Goal: Information Seeking & Learning: Check status

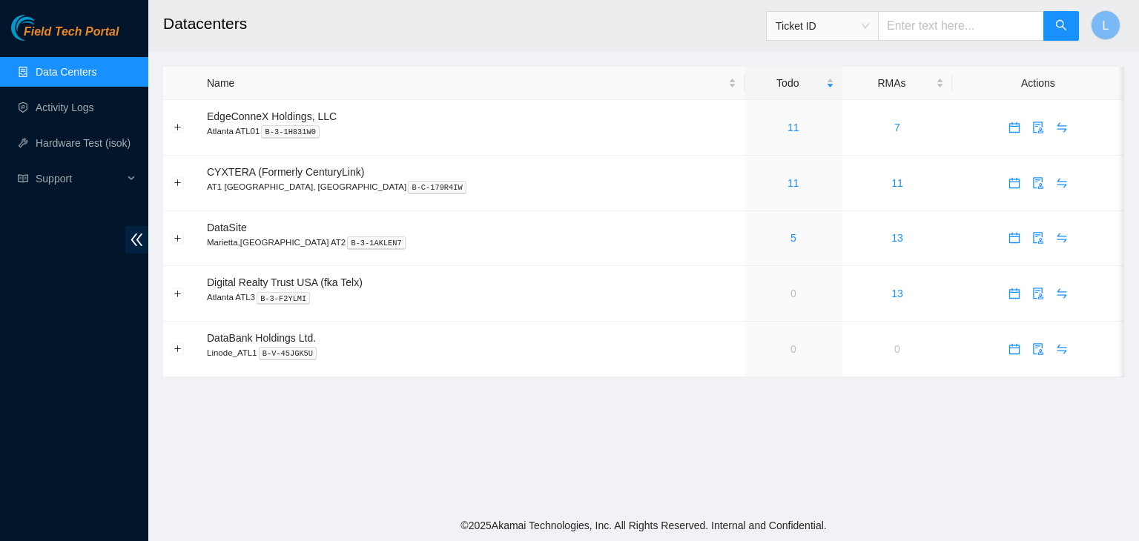
click at [70, 73] on link "Data Centers" at bounding box center [66, 72] width 61 height 12
click at [790, 235] on link "5" at bounding box center [793, 238] width 6 height 12
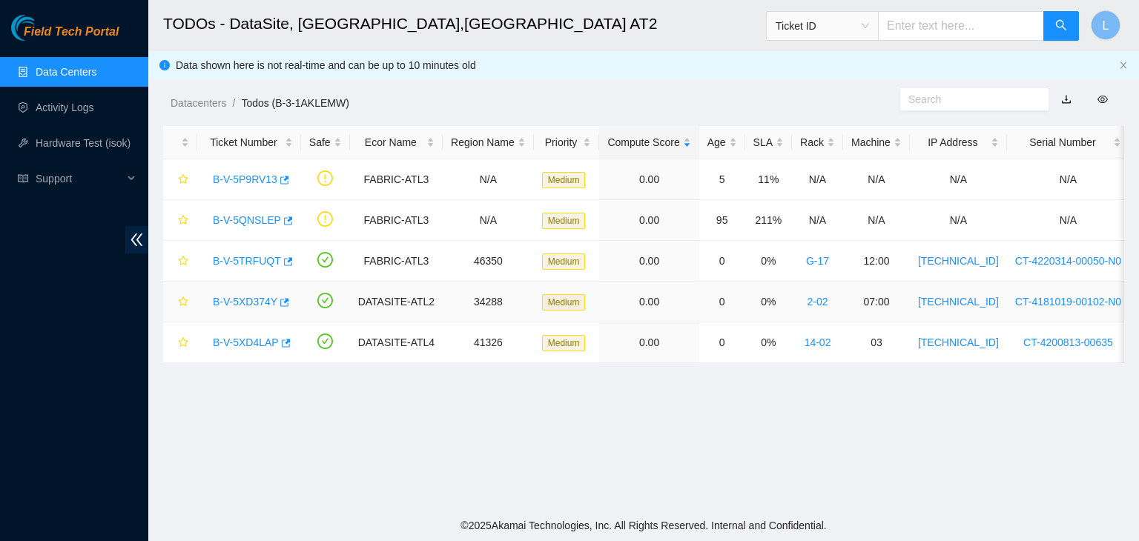
click at [257, 297] on link "B-V-5XD374Y" at bounding box center [245, 302] width 65 height 12
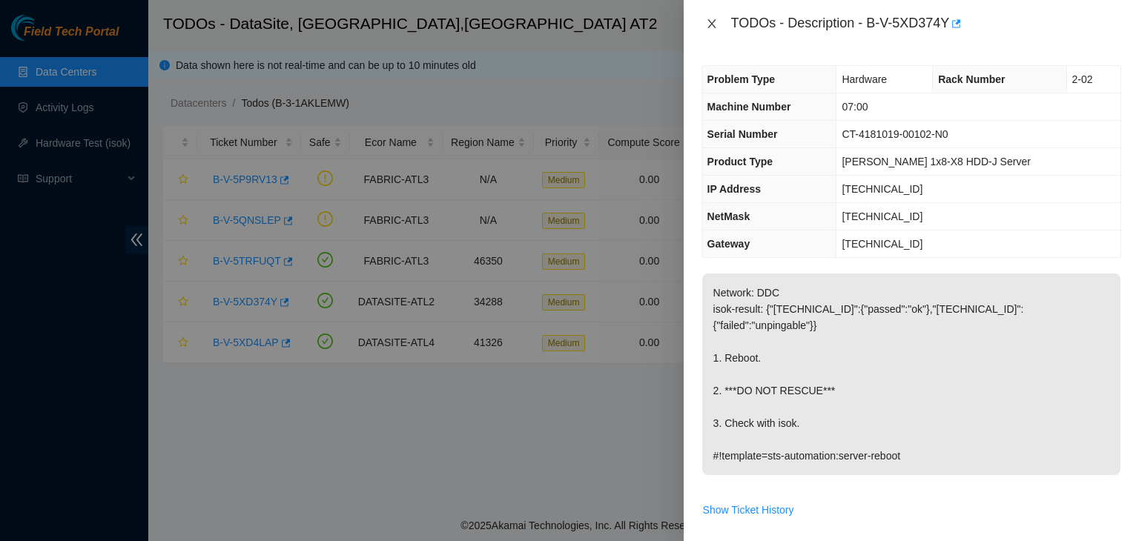
click at [713, 22] on icon "close" at bounding box center [711, 23] width 8 height 9
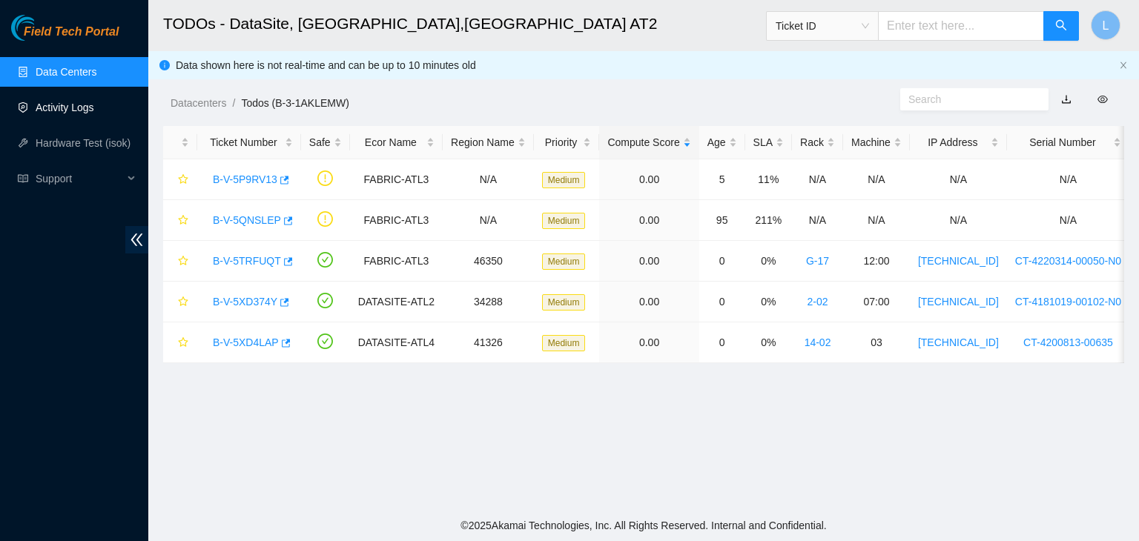
click at [80, 113] on link "Activity Logs" at bounding box center [65, 108] width 59 height 12
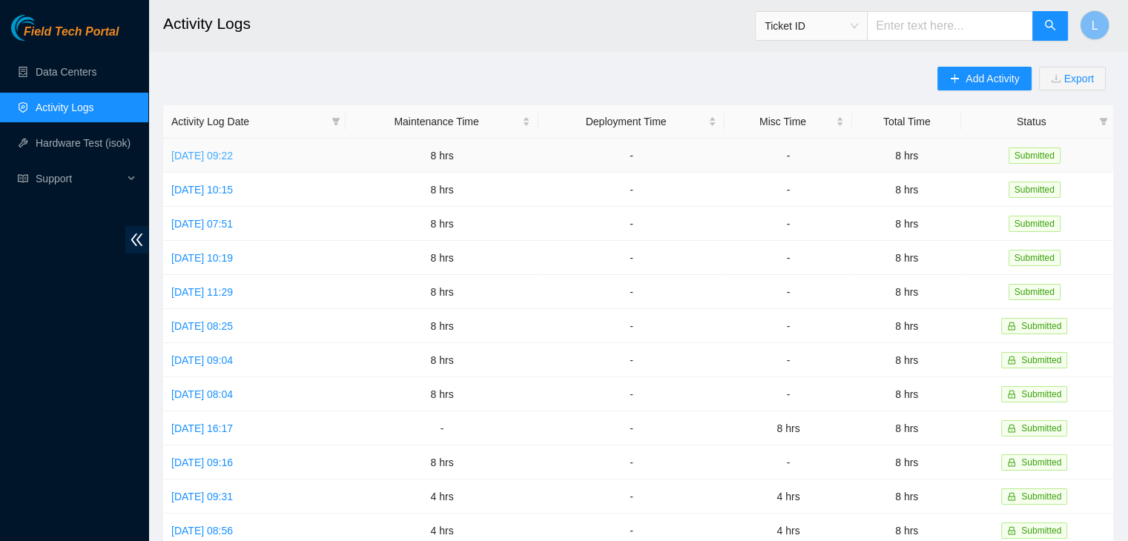
click at [233, 156] on link "[DATE] 09:22" at bounding box center [202, 156] width 62 height 12
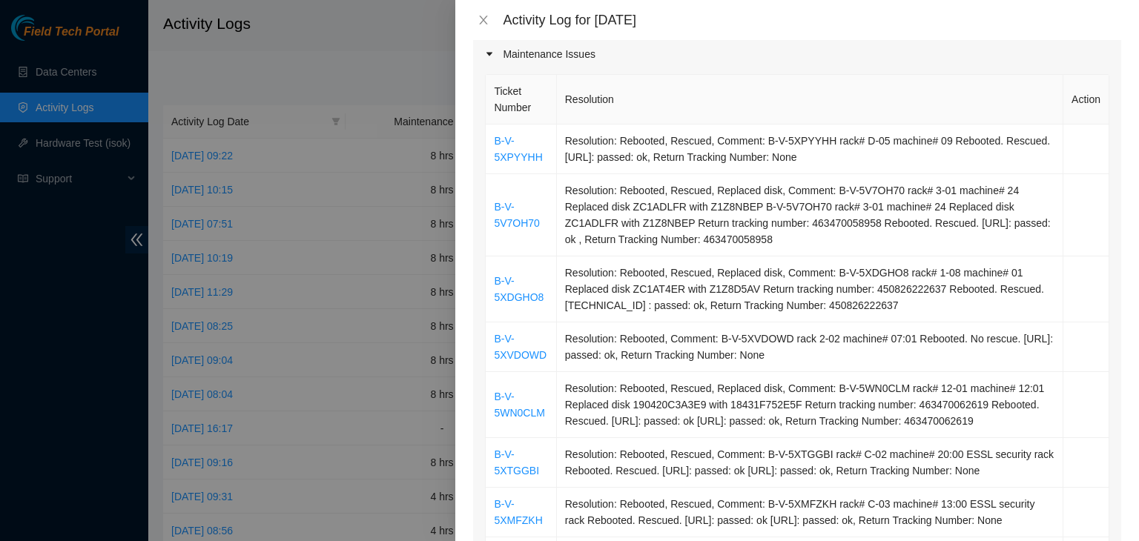
scroll to position [222, 0]
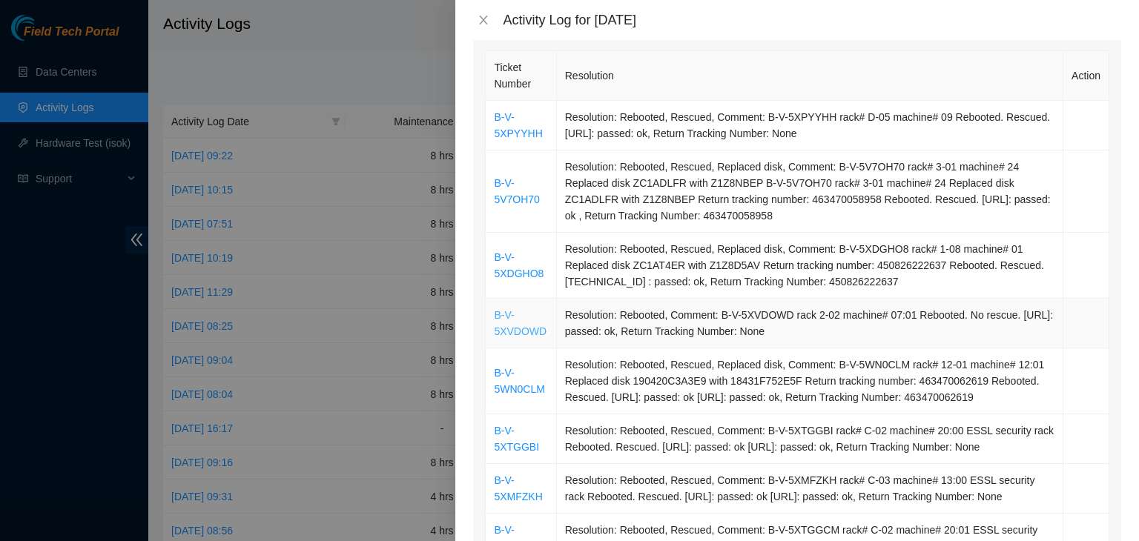
click at [514, 332] on link "B-V-5XVDOWD" at bounding box center [520, 323] width 53 height 28
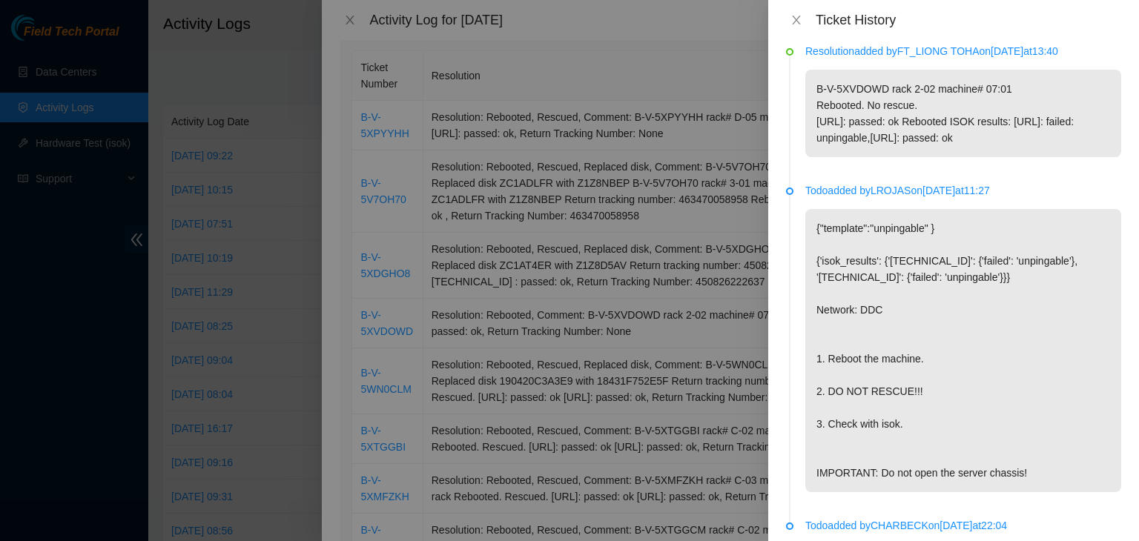
scroll to position [0, 0]
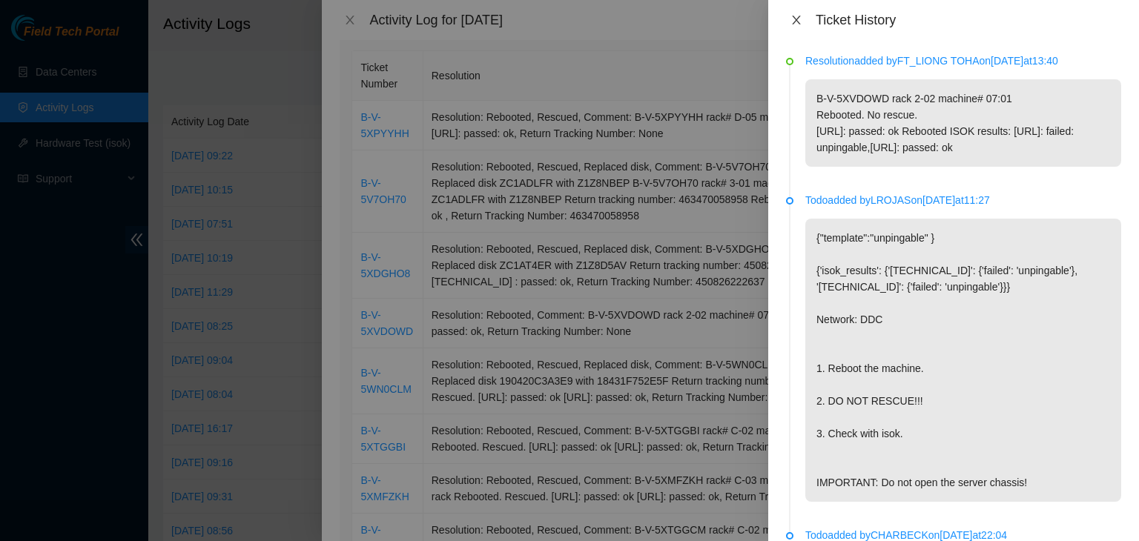
click at [798, 20] on icon "close" at bounding box center [796, 20] width 12 height 12
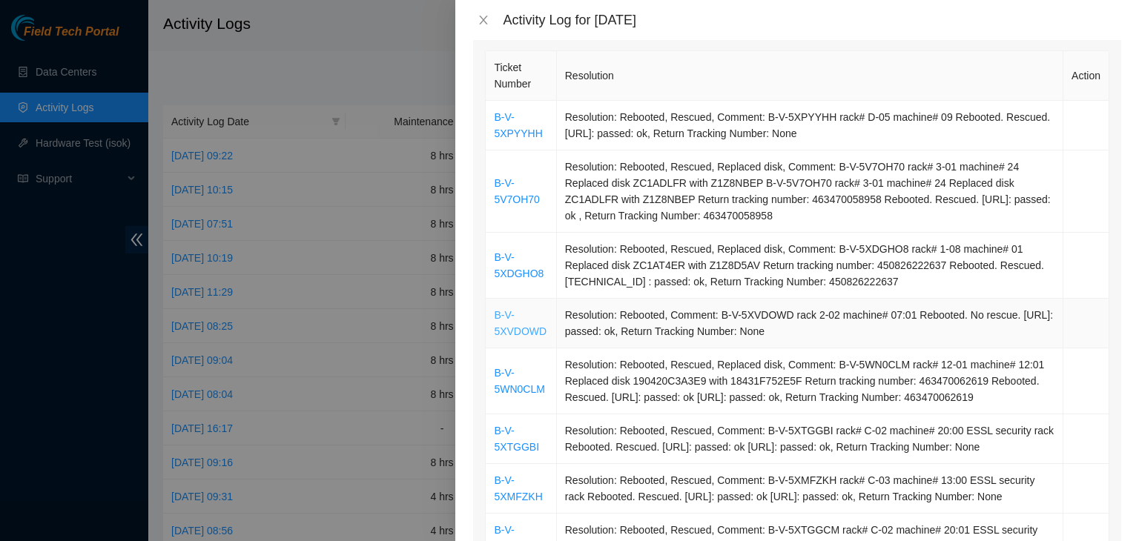
click at [525, 331] on link "B-V-5XVDOWD" at bounding box center [520, 323] width 53 height 28
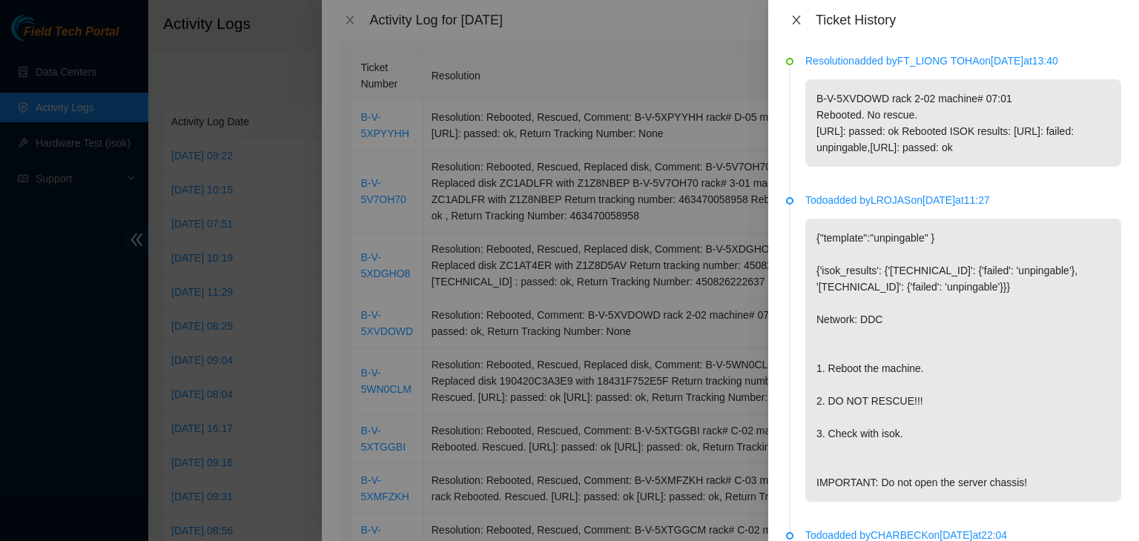
click at [797, 22] on icon "close" at bounding box center [796, 20] width 12 height 12
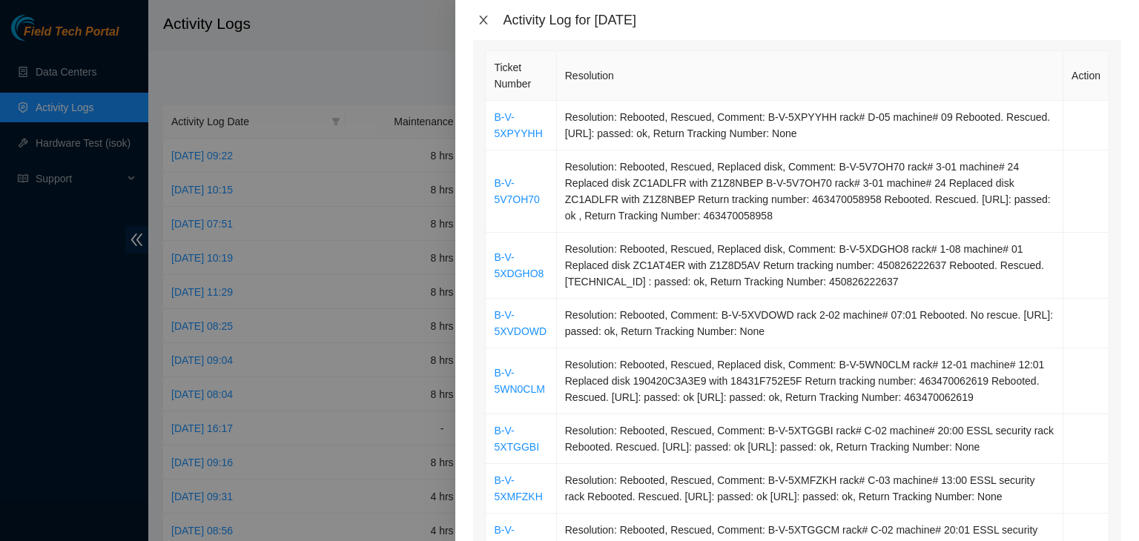
click at [483, 22] on icon "close" at bounding box center [484, 20] width 8 height 9
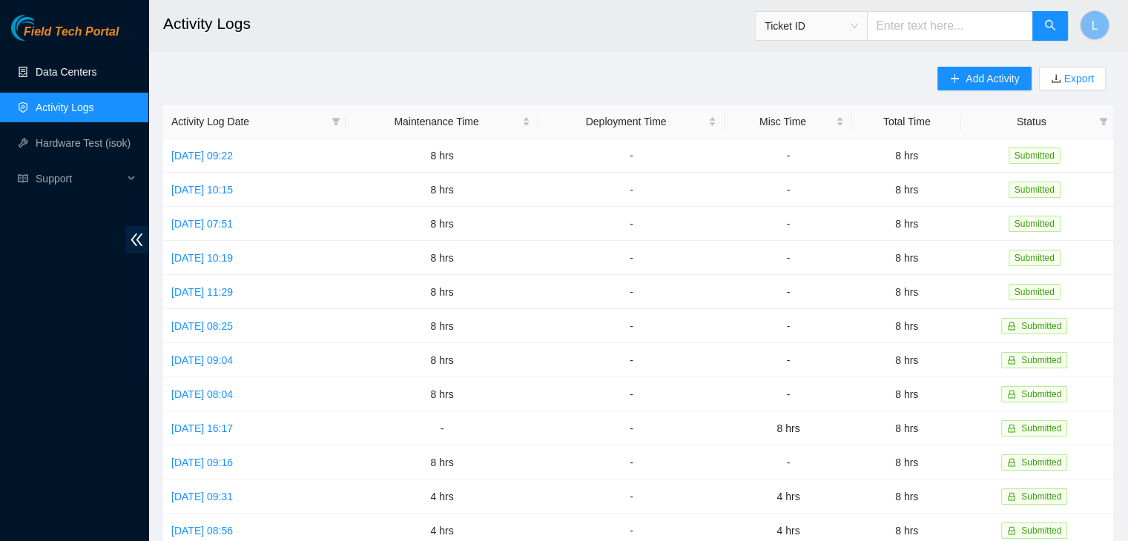
click at [76, 73] on link "Data Centers" at bounding box center [66, 72] width 61 height 12
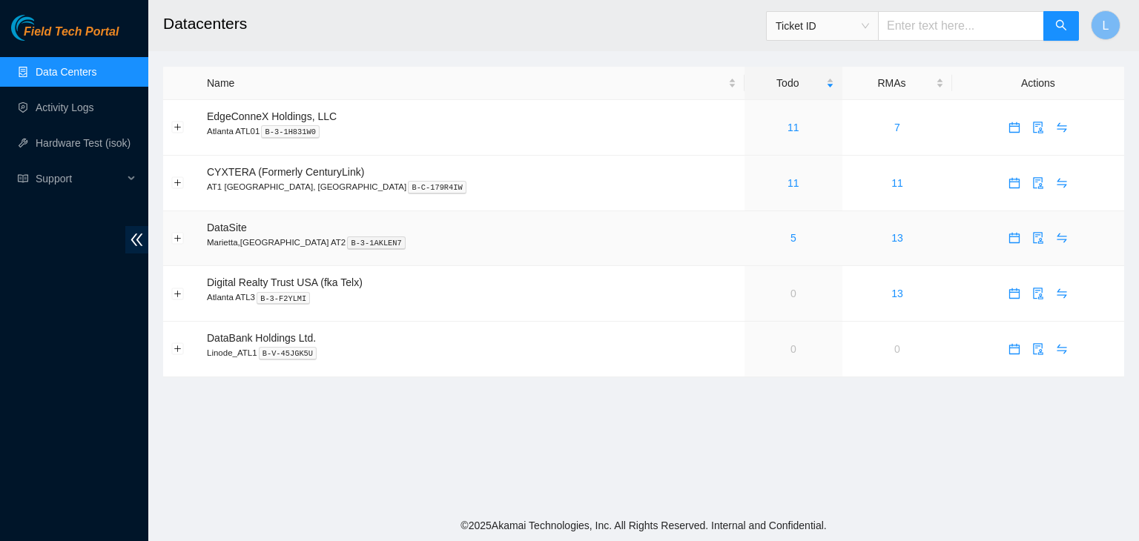
click at [36, 66] on link "Data Centers" at bounding box center [66, 72] width 61 height 12
click at [790, 243] on link "5" at bounding box center [793, 238] width 6 height 12
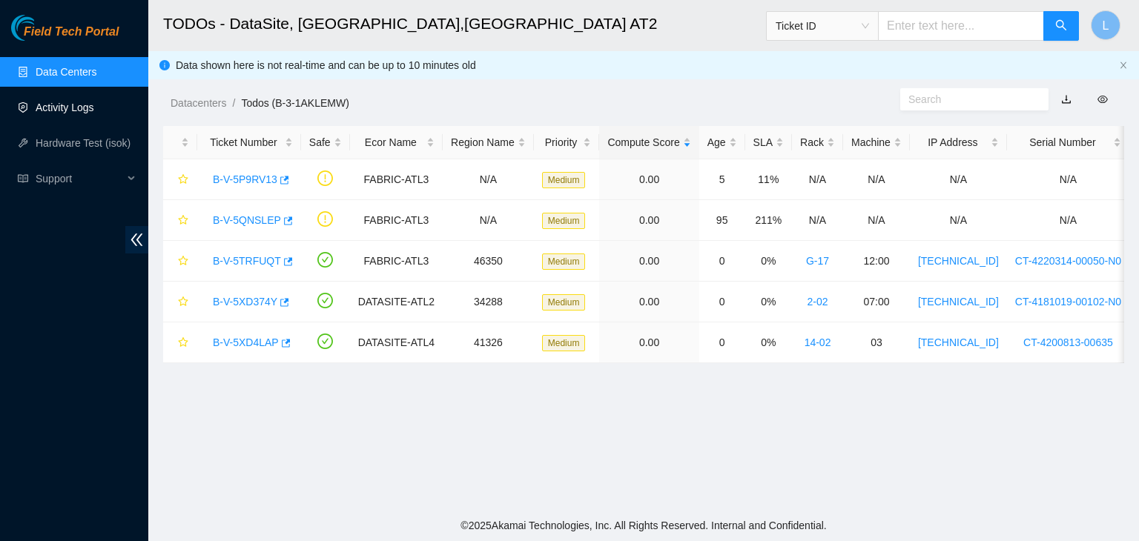
click at [76, 105] on link "Activity Logs" at bounding box center [65, 108] width 59 height 12
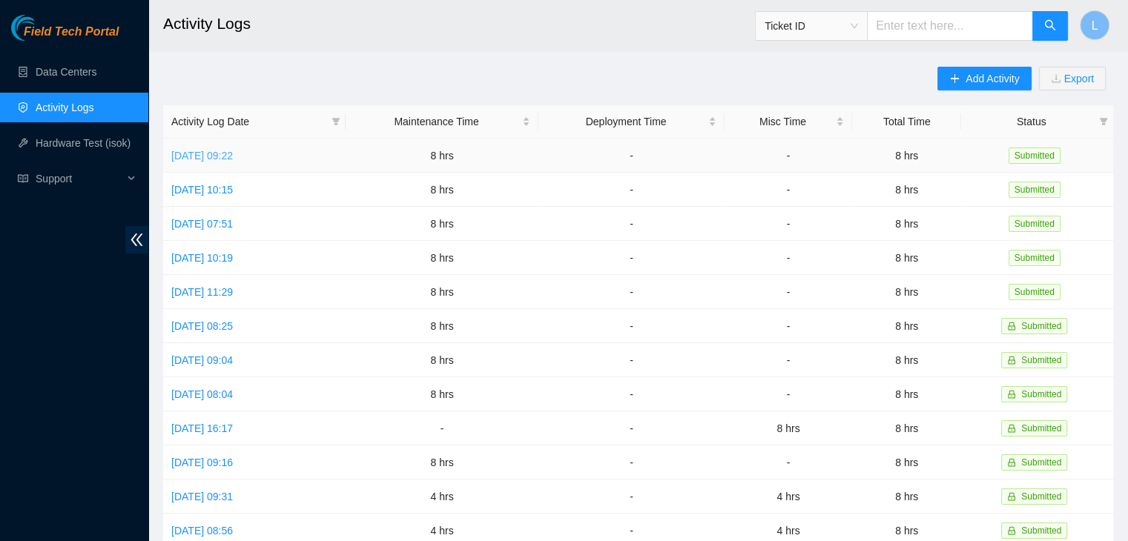
click at [233, 158] on link "[DATE] 09:22" at bounding box center [202, 156] width 62 height 12
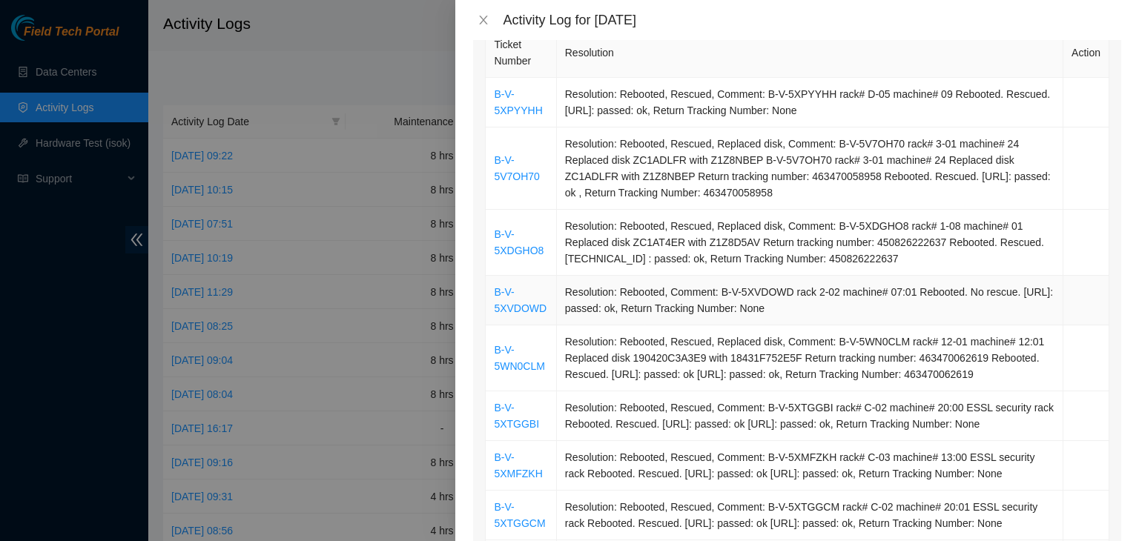
scroll to position [222, 0]
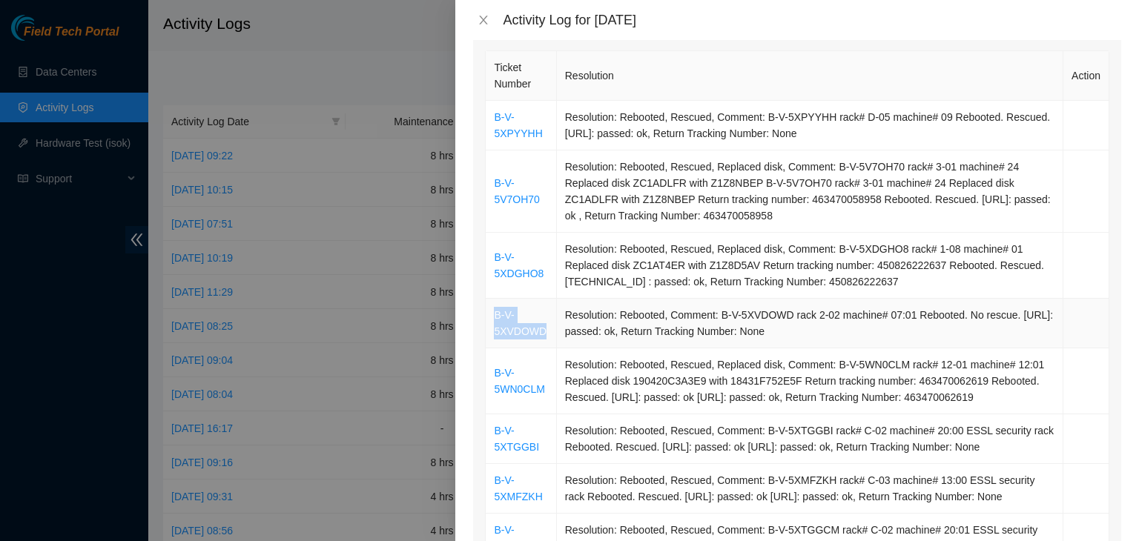
drag, startPoint x: 544, startPoint y: 334, endPoint x: 489, endPoint y: 314, distance: 58.2
click at [489, 314] on td "B-V-5XVDOWD" at bounding box center [521, 324] width 70 height 50
copy link "B-V-5XVDOWD"
click at [483, 21] on icon "close" at bounding box center [484, 20] width 8 height 9
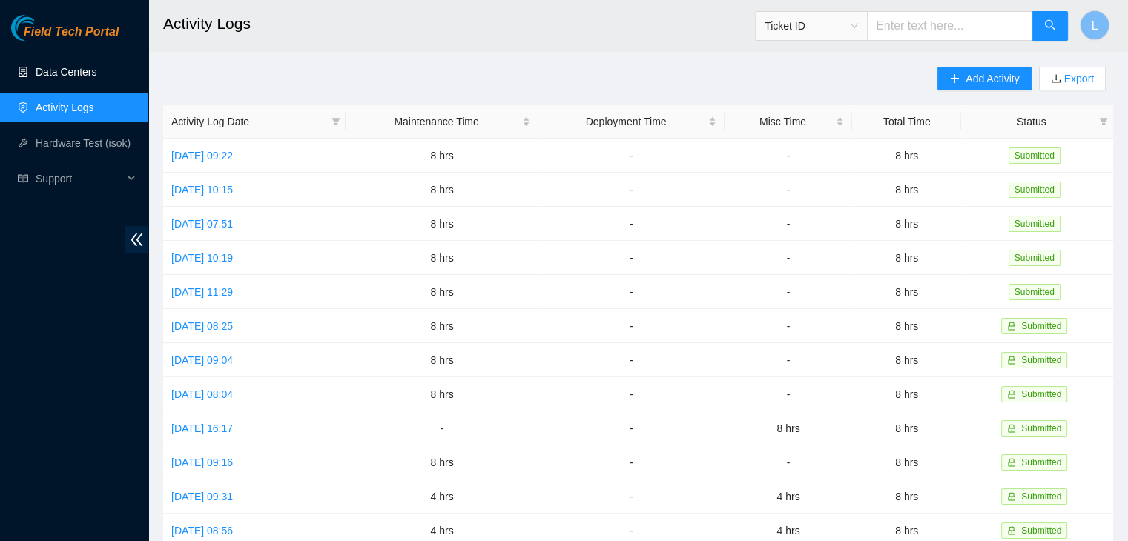
click at [41, 74] on link "Data Centers" at bounding box center [66, 72] width 61 height 12
